Goal: Task Accomplishment & Management: Manage account settings

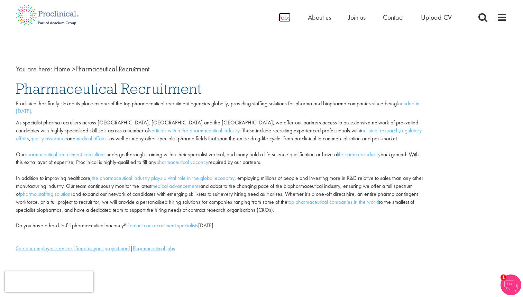
click at [286, 18] on span "Jobs" at bounding box center [285, 17] width 12 height 9
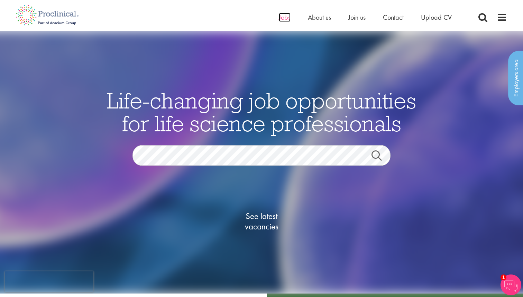
click at [288, 18] on span "Jobs" at bounding box center [285, 17] width 12 height 9
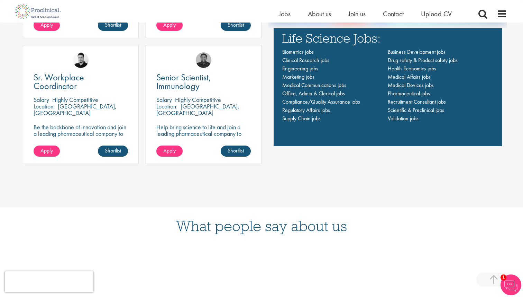
scroll to position [578, 0]
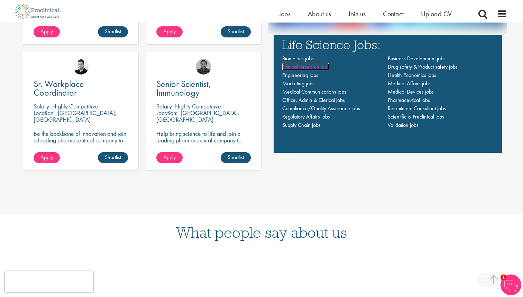
click at [317, 67] on span "Clinical Research jobs" at bounding box center [305, 66] width 47 height 7
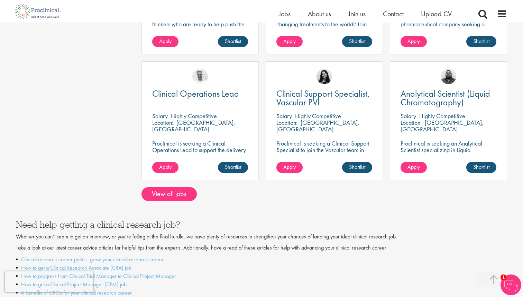
scroll to position [560, 0]
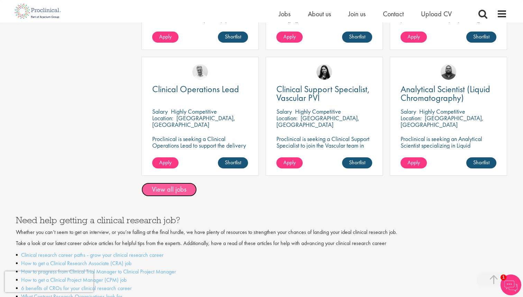
click at [187, 182] on link "View all jobs" at bounding box center [169, 189] width 55 height 14
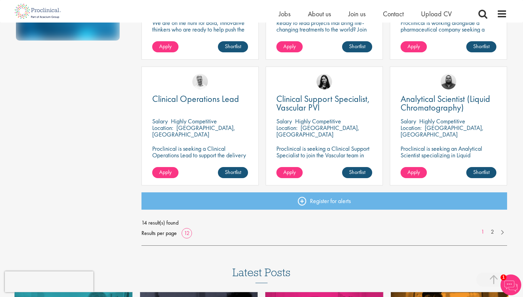
scroll to position [465, 0]
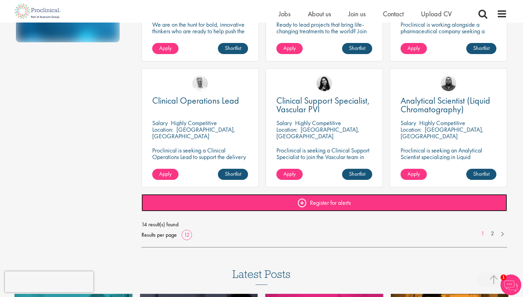
click at [333, 203] on link "Register for alerts" at bounding box center [325, 202] width 366 height 17
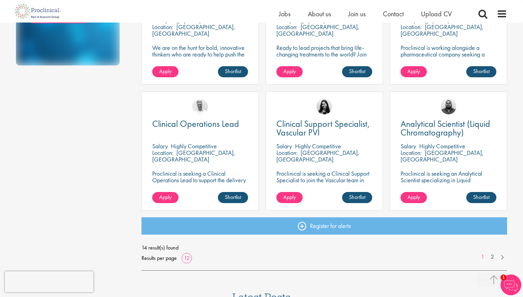
scroll to position [443, 0]
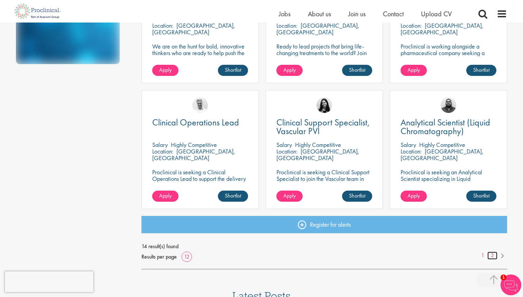
click at [492, 253] on link "2" at bounding box center [493, 255] width 10 height 8
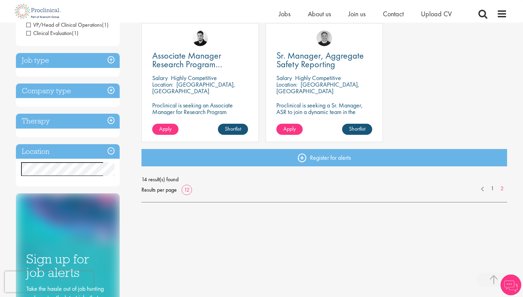
scroll to position [134, 0]
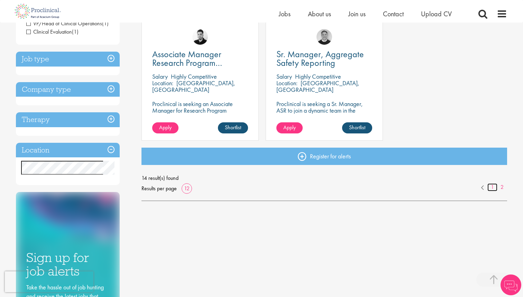
click at [492, 188] on link "1" at bounding box center [493, 187] width 10 height 8
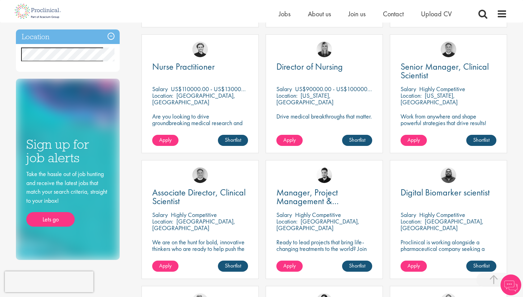
scroll to position [248, 0]
